Goal: Complete application form: Complete application form

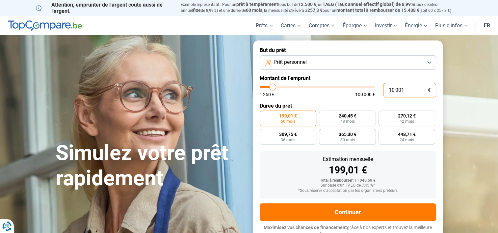
drag, startPoint x: 398, startPoint y: 90, endPoint x: 376, endPoint y: 89, distance: 22.1
click at [376, 89] on div "10 001 € 1 250 € 100 000 €" at bounding box center [348, 90] width 176 height 14
type input "2"
type input "1250"
type input "20"
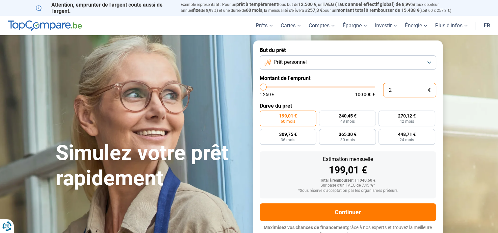
type input "1250"
type input "200"
type input "1250"
type input "2 000"
type input "2000"
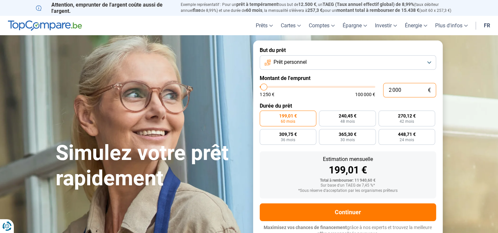
type input "20 000"
type input "20000"
type input "2 000"
type input "2000"
type input "200"
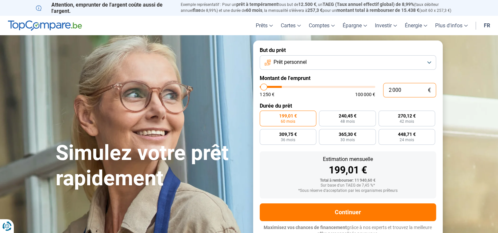
type input "1250"
type input "20"
type input "1250"
type input "2"
type input "1250"
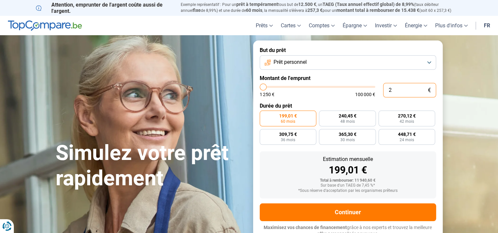
type input "0"
type input "1250"
type input "12 504"
type input "12500"
radio input "true"
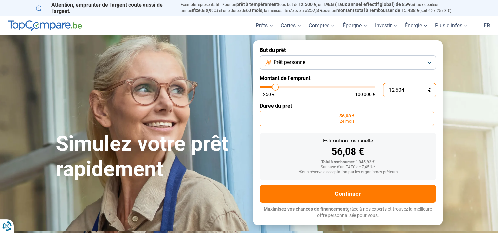
type input "125 040"
type input "100000"
type input "12 504"
type input "12500"
type input "1 250"
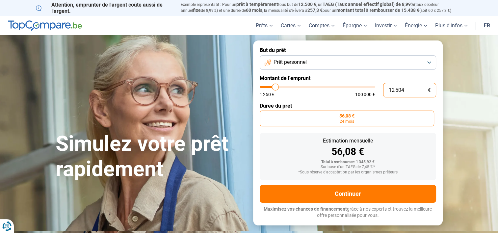
type input "1250"
type input "125"
type input "1250"
type input "12"
type input "1250"
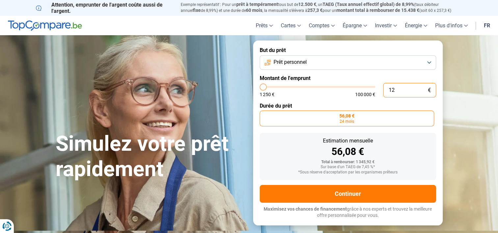
type input "1"
type input "1250"
type input "0"
type input "1250"
type input "4"
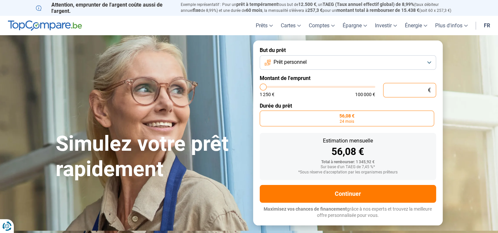
type input "1250"
type input "40"
type input "1250"
type input "400"
type input "1250"
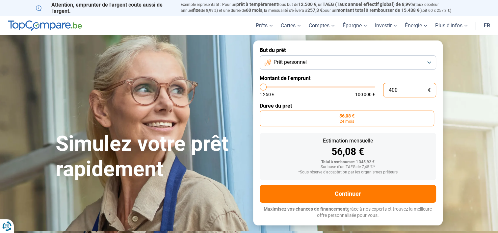
type input "4 000"
type input "4000"
type input "40 000"
type input "40000"
radio input "false"
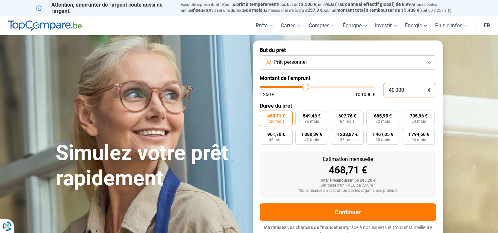
scroll to position [5, 0]
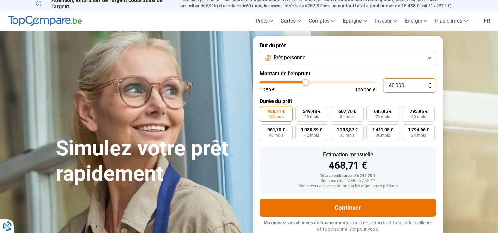
type input "40 000"
click at [351, 206] on button "Continuer" at bounding box center [348, 208] width 176 height 18
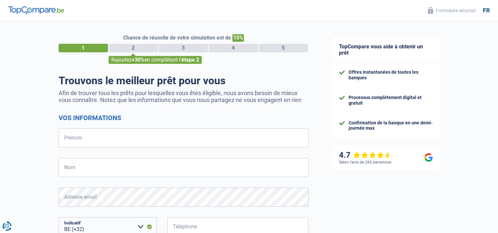
select select "32"
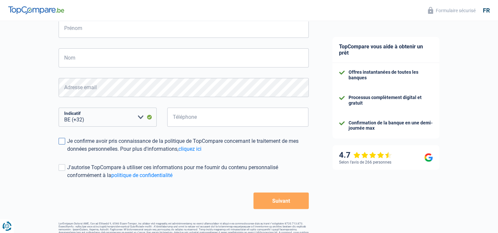
scroll to position [125, 0]
